Goal: Use online tool/utility: Utilize a website feature to perform a specific function

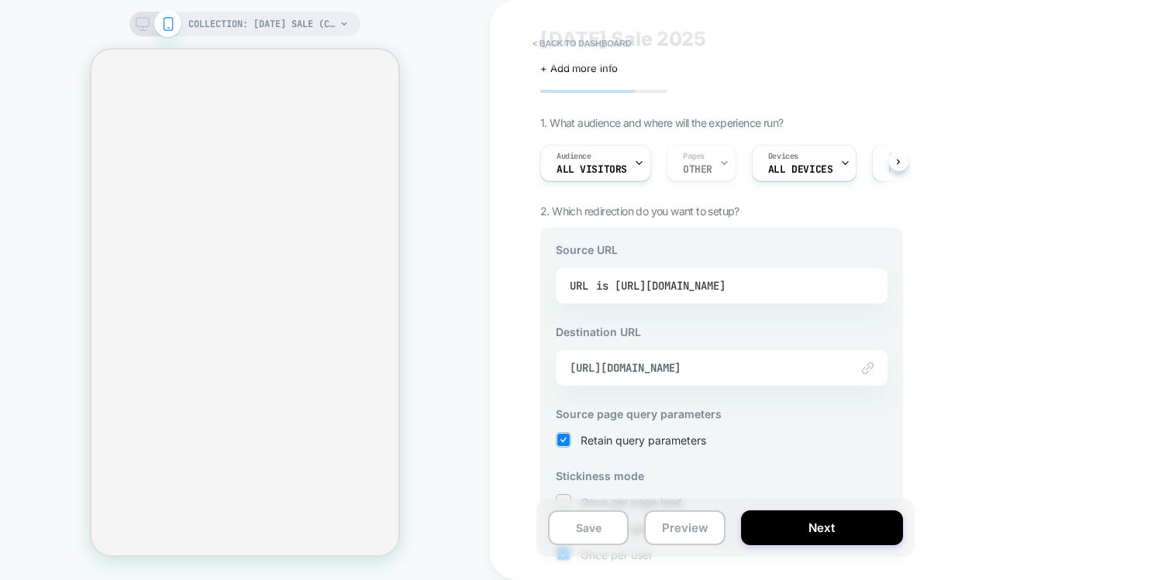
scroll to position [50, 0]
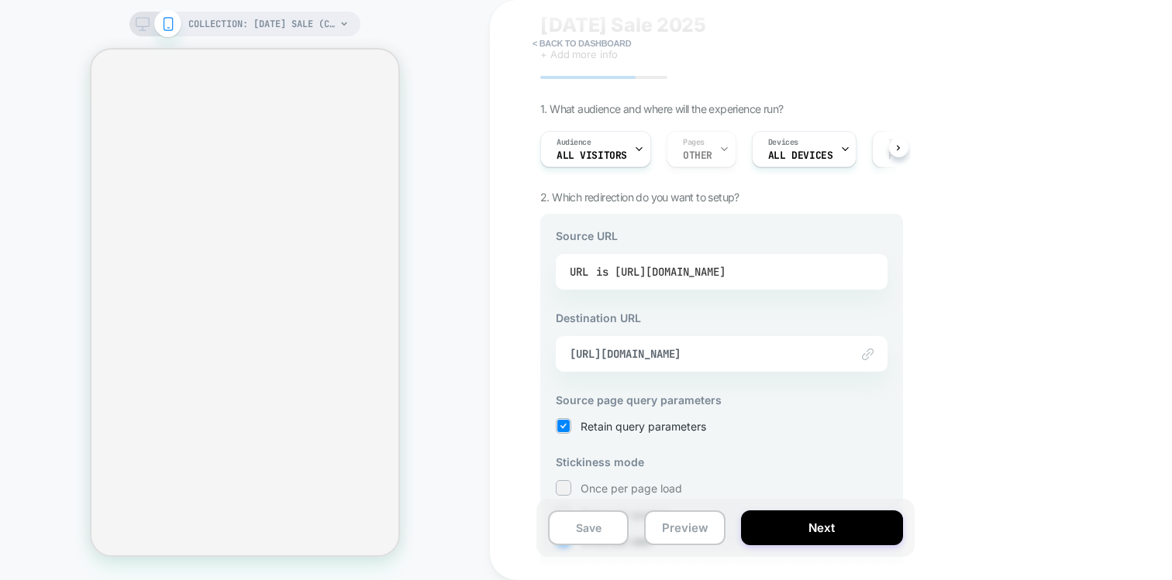
click at [649, 267] on div "is [URL][DOMAIN_NAME]" at bounding box center [660, 271] width 129 height 23
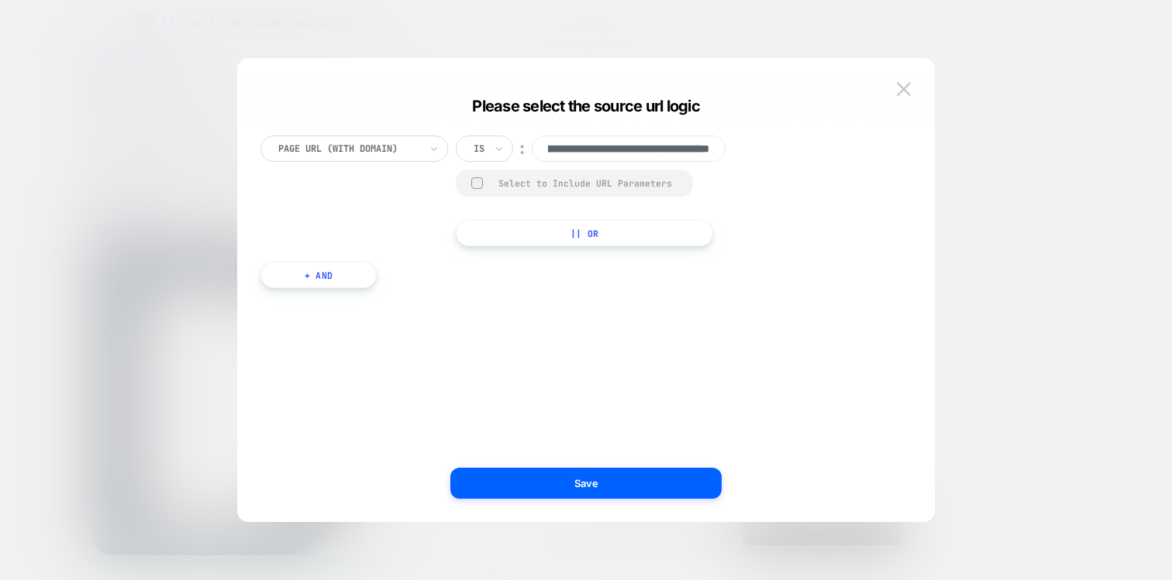
scroll to position [0, 0]
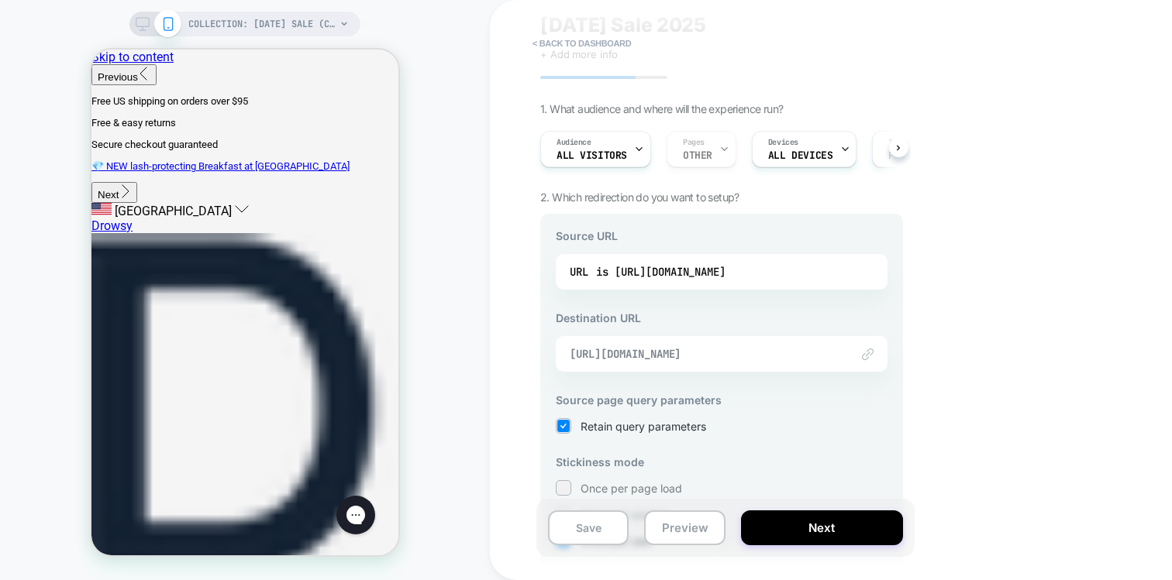
click at [9, 159] on span "[URL][DOMAIN_NAME]" at bounding box center [5, 156] width 8 height 5
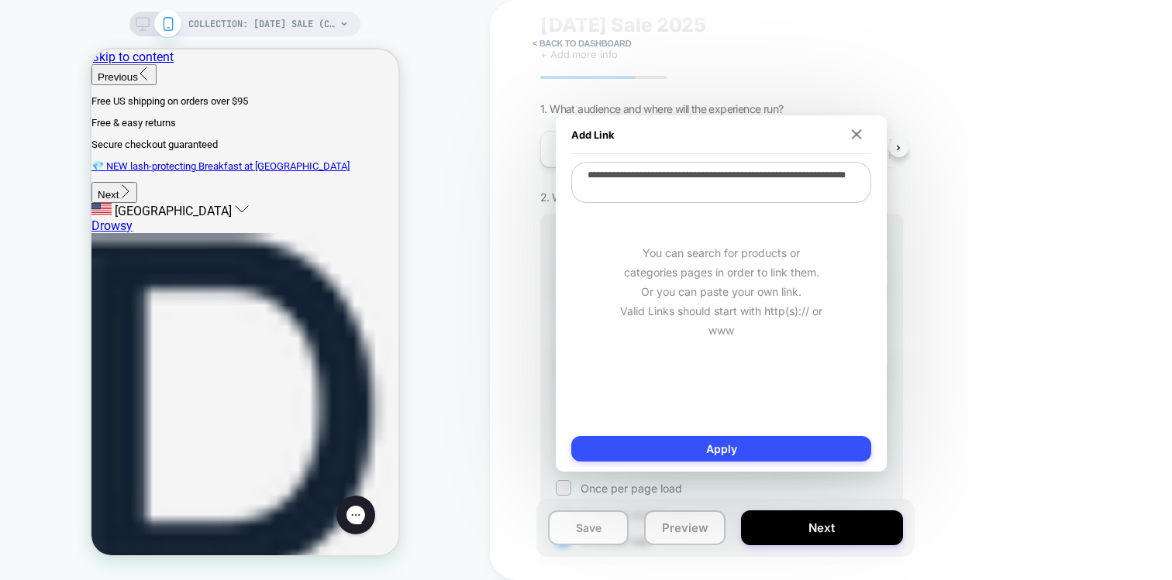
click at [636, 188] on textarea "**********" at bounding box center [721, 182] width 300 height 41
click at [990, 227] on div "< back to dashboard [DATE] Sale 2025 Click to edit experience details + Add mor…" at bounding box center [831, 290] width 682 height 580
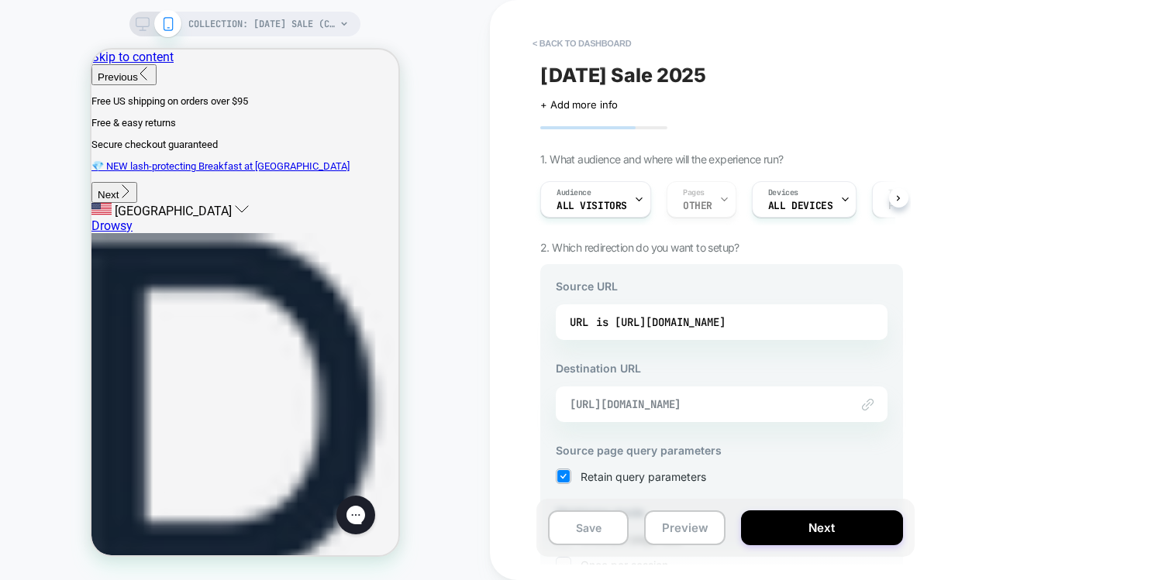
click at [9, 159] on span "[URL][DOMAIN_NAME]" at bounding box center [5, 156] width 8 height 5
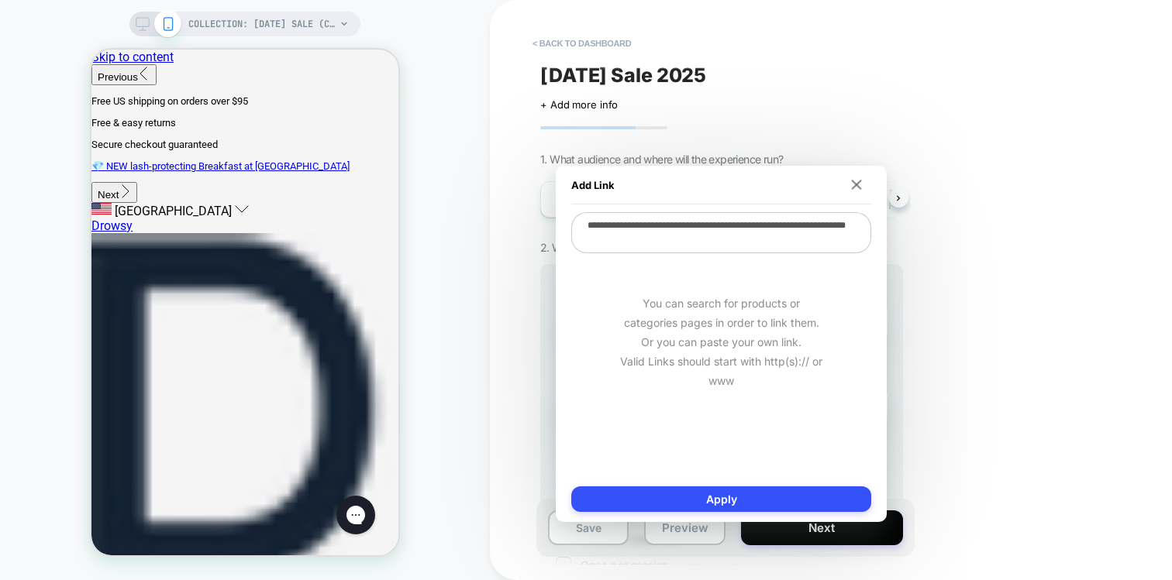
click at [707, 242] on textarea "**********" at bounding box center [721, 232] width 300 height 41
click at [1004, 269] on div "< back to dashboard [DATE] Sale 2025 Click to edit experience details + Add mor…" at bounding box center [831, 290] width 682 height 580
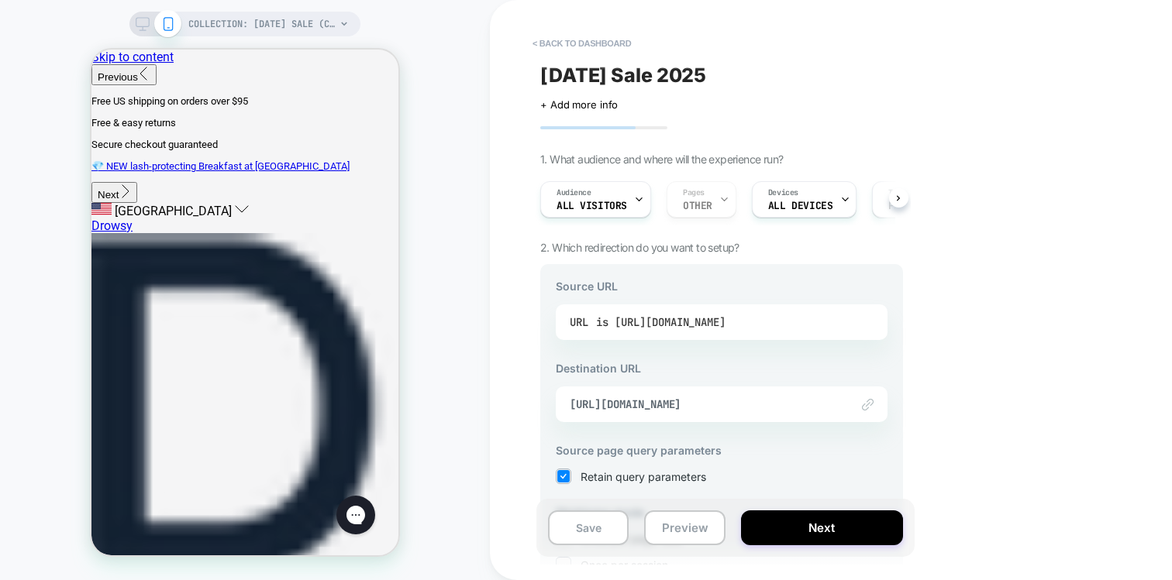
click at [20, 157] on div "is [URL][DOMAIN_NAME]" at bounding box center [10, 157] width 20 height 1
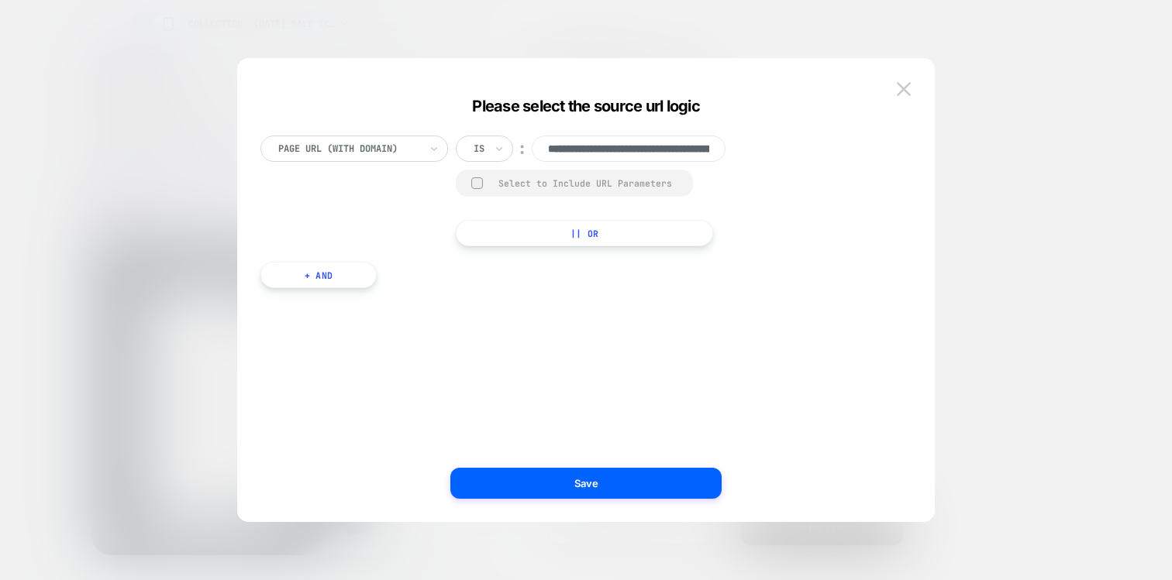
click at [1039, 277] on div at bounding box center [586, 290] width 1172 height 580
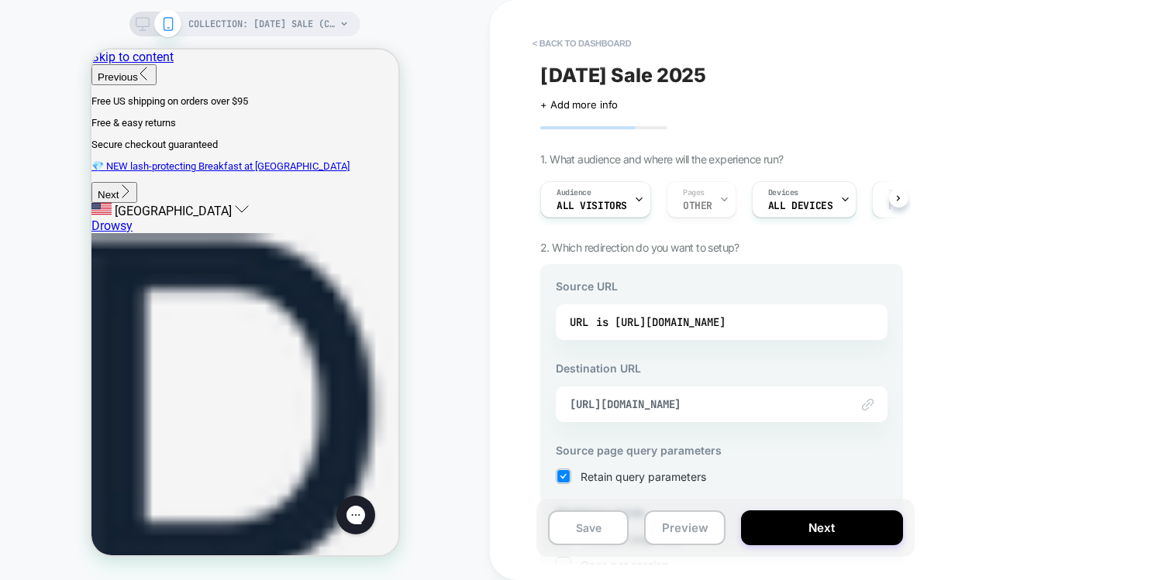
click at [20, 154] on div "Link to [URL][DOMAIN_NAME]" at bounding box center [10, 153] width 20 height 1
click at [9, 159] on span "[URL][DOMAIN_NAME]" at bounding box center [5, 156] width 8 height 5
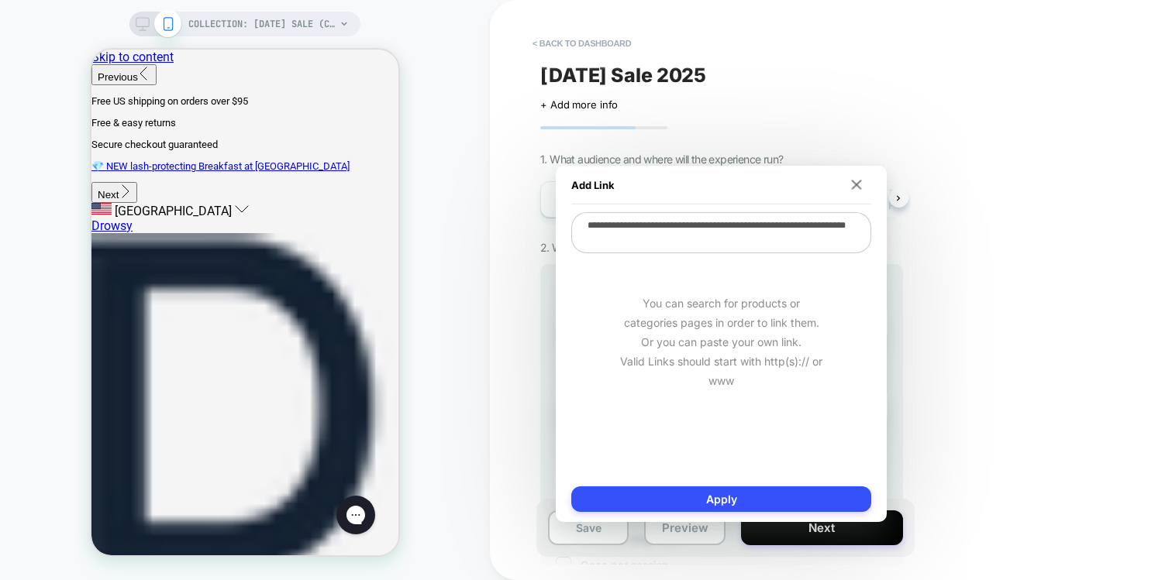
click at [716, 215] on textarea "**********" at bounding box center [721, 232] width 300 height 41
click at [913, 259] on div "[DATE] Sale 2025 Click to edit experience details + Add more info 1. What audie…" at bounding box center [729, 290] width 378 height 580
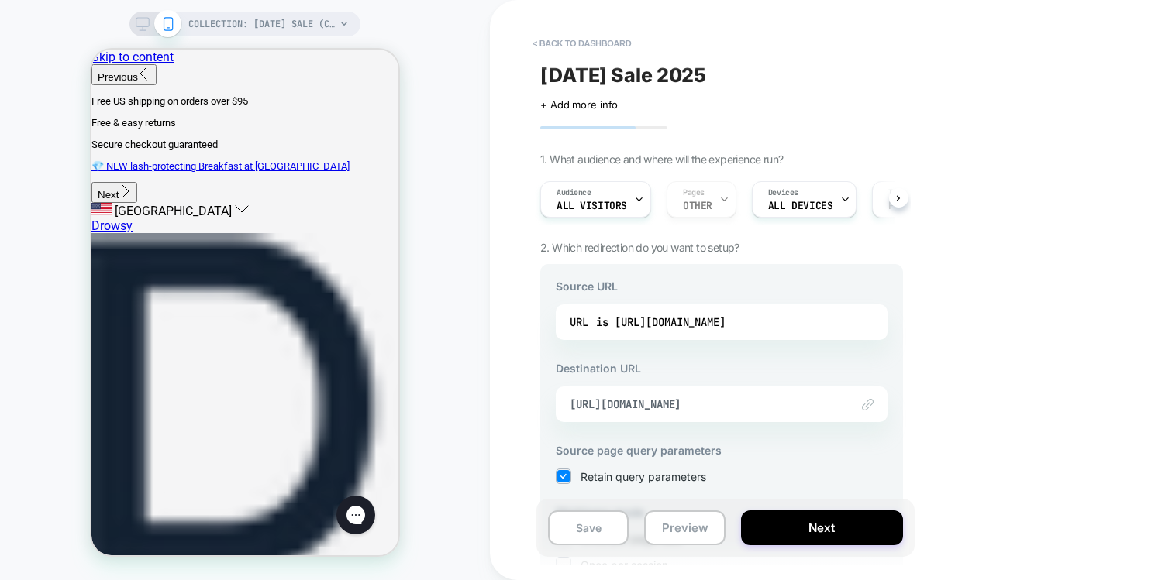
click at [20, 161] on div "Source URL URL is [URL][DOMAIN_NAME] Destination URL Link to [URL][DOMAIN_NAME]…" at bounding box center [10, 160] width 20 height 1
click at [20, 157] on div "is [URL][DOMAIN_NAME]" at bounding box center [10, 157] width 20 height 1
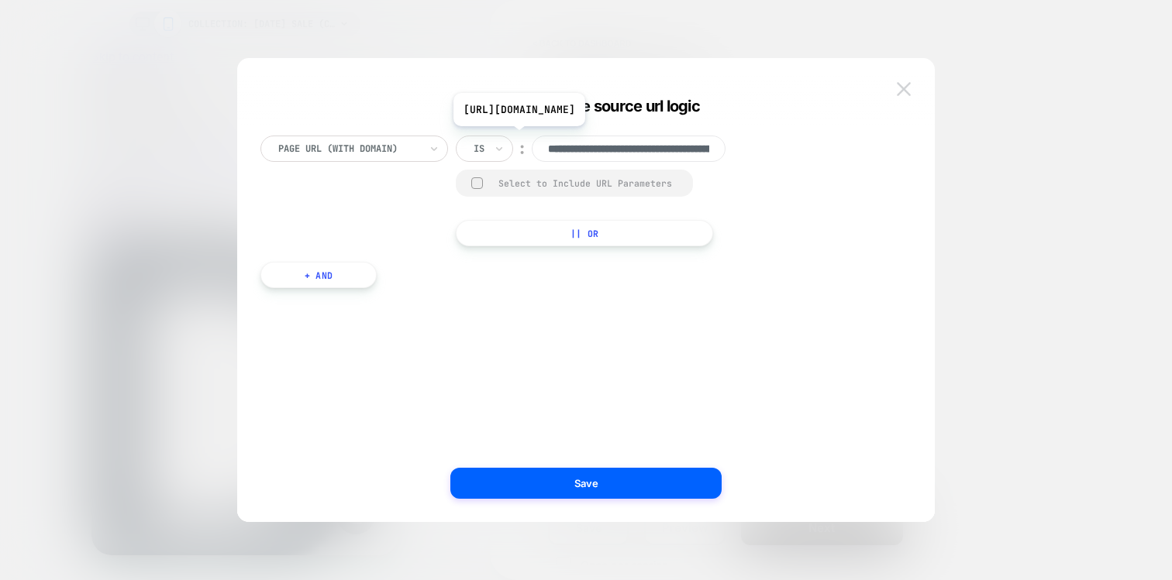
click at [910, 85] on button at bounding box center [903, 88] width 23 height 23
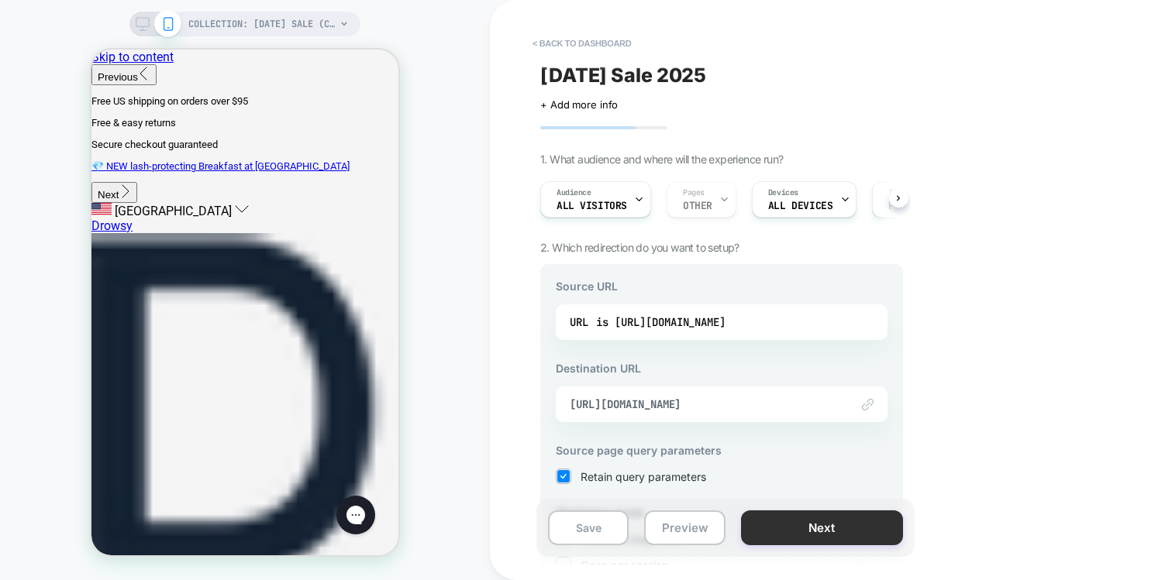
click at [307, 570] on button "Next" at bounding box center [169, 575] width 276 height 11
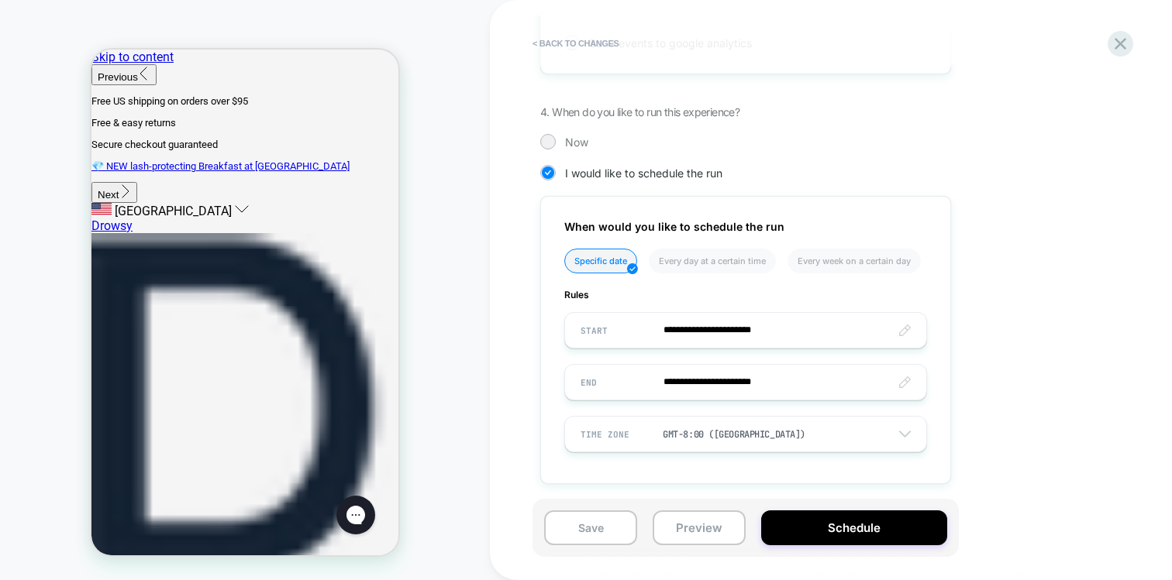
scroll to position [839, 0]
